Goal: Task Accomplishment & Management: Manage account settings

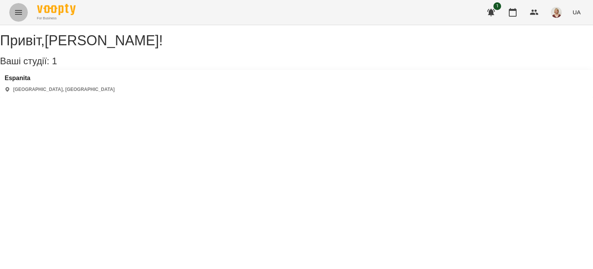
click at [14, 14] on button "Menu" at bounding box center [18, 12] width 19 height 19
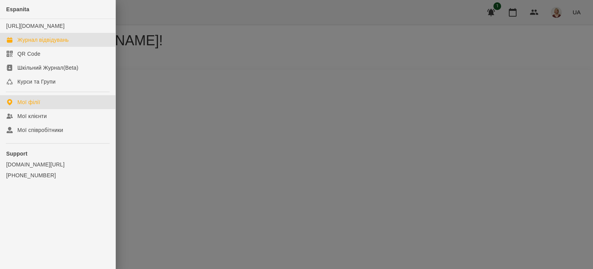
click at [54, 44] on div "Журнал відвідувань" at bounding box center [42, 40] width 51 height 8
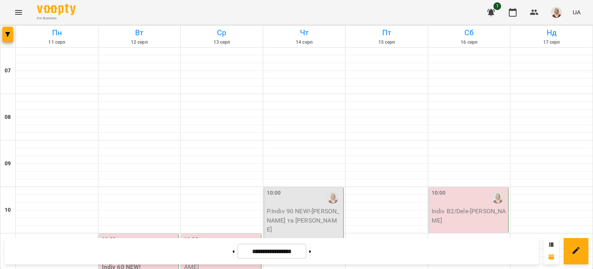
scroll to position [124, 0]
click at [161, 262] on p "Indiv 60 NEW!" at bounding box center [139, 266] width 75 height 9
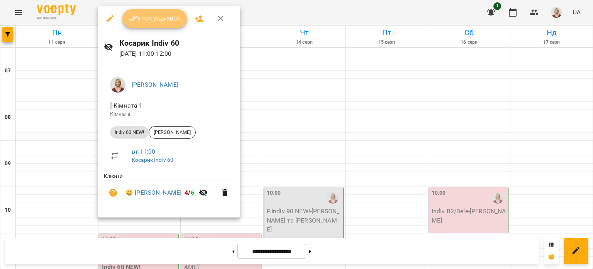
click at [162, 16] on span "Урок відбувся" at bounding box center [155, 18] width 53 height 9
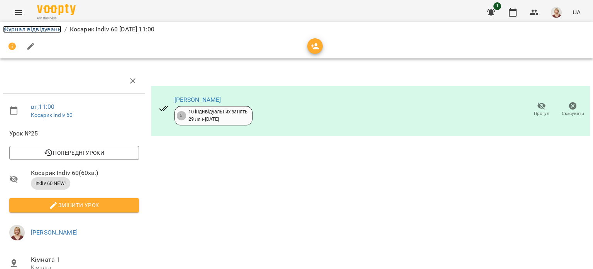
click at [46, 26] on link "Журнал відвідувань" at bounding box center [32, 28] width 58 height 7
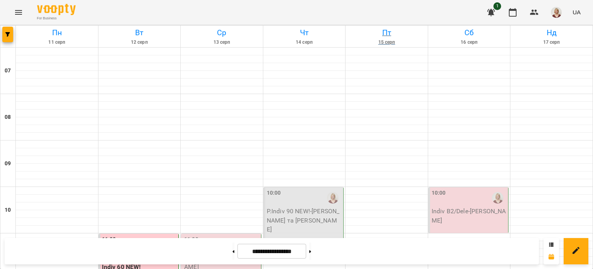
scroll to position [555, 0]
